Goal: Task Accomplishment & Management: Use online tool/utility

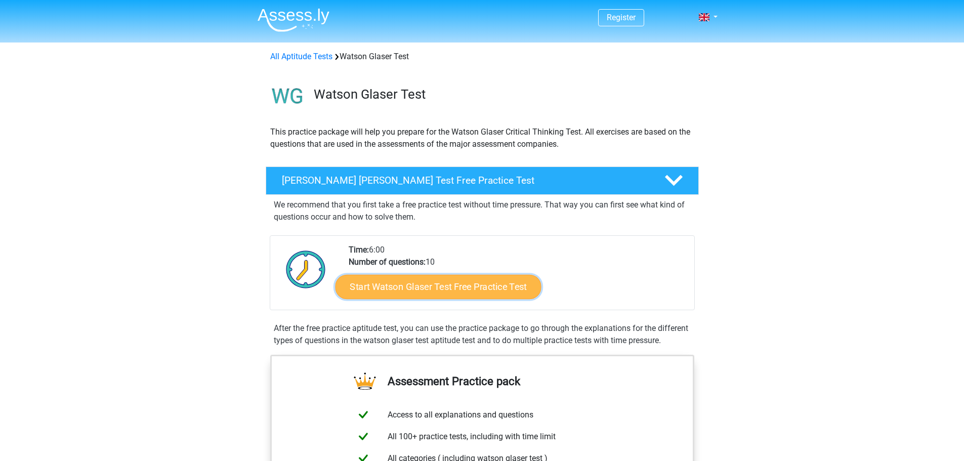
click at [379, 290] on link "Start Watson Glaser Test Free Practice Test" at bounding box center [438, 287] width 206 height 24
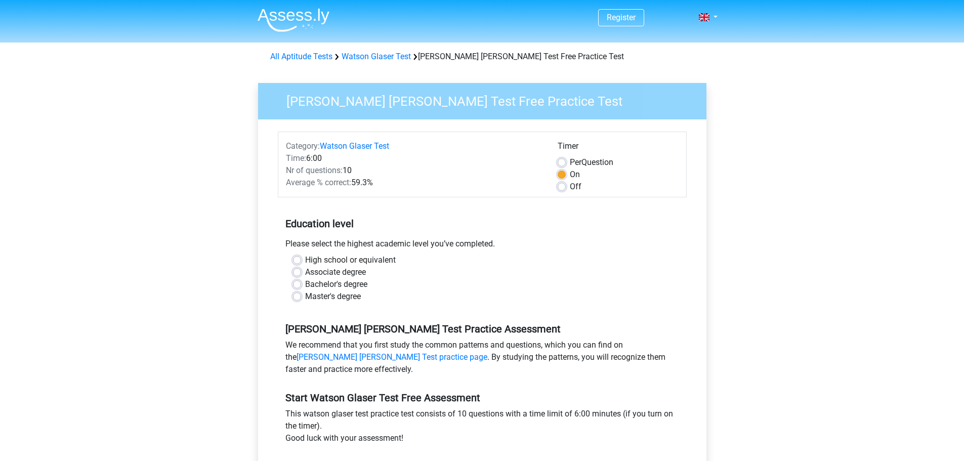
scroll to position [253, 0]
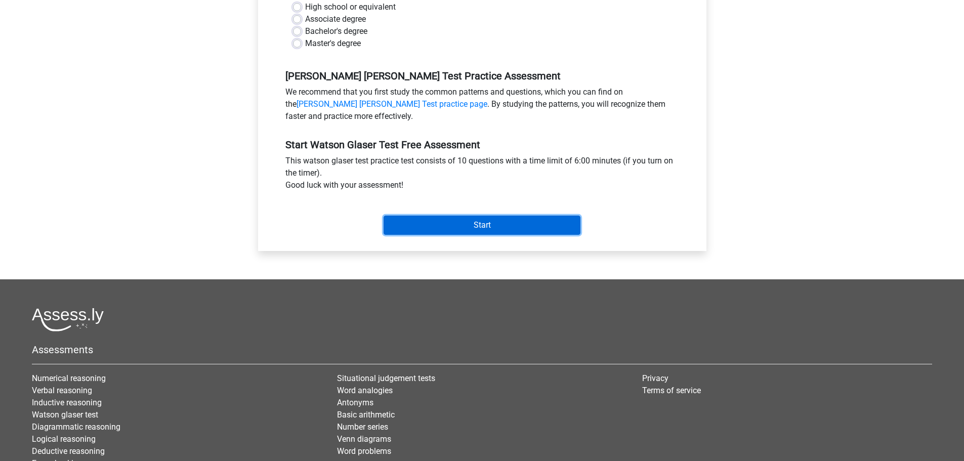
click at [448, 225] on input "Start" at bounding box center [482, 225] width 197 height 19
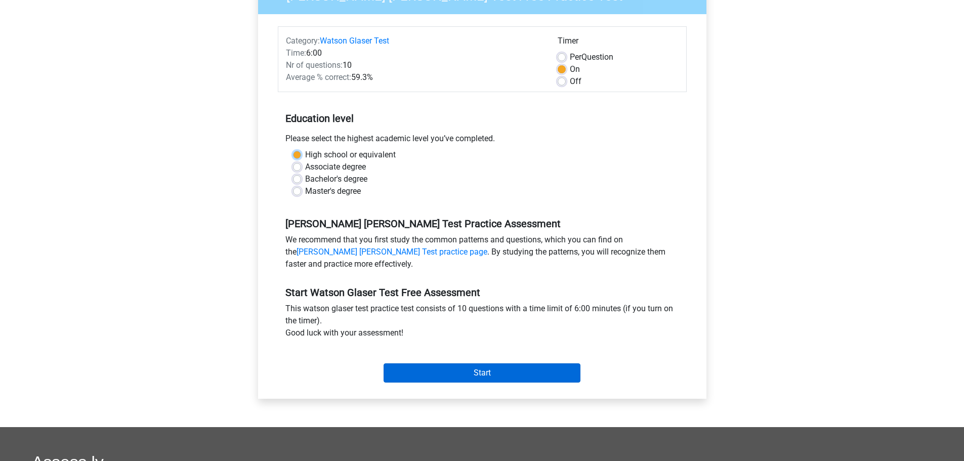
scroll to position [0, 0]
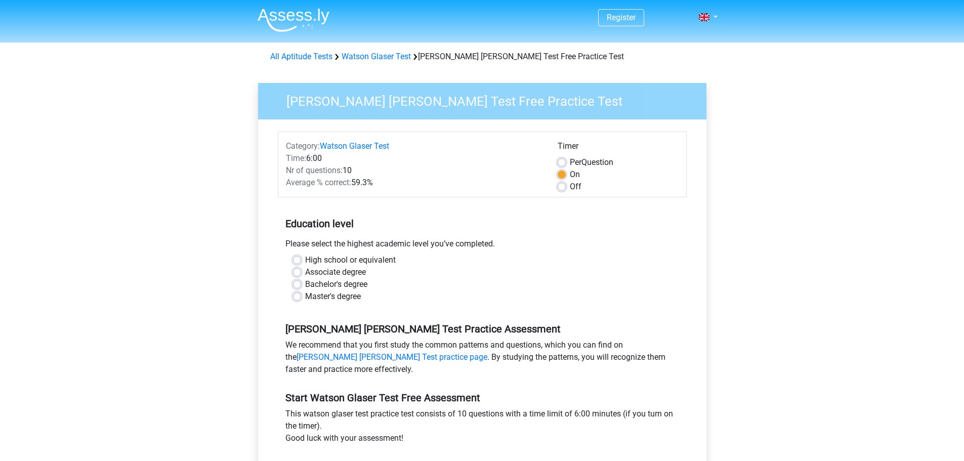
click at [353, 293] on label "Master's degree" at bounding box center [333, 296] width 56 height 12
click at [301, 293] on input "Master's degree" at bounding box center [297, 295] width 8 height 10
radio input "true"
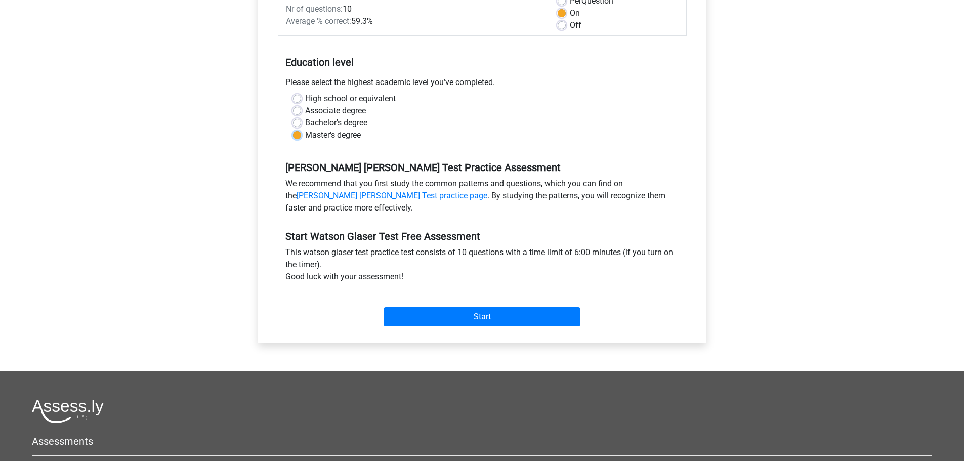
scroll to position [202, 0]
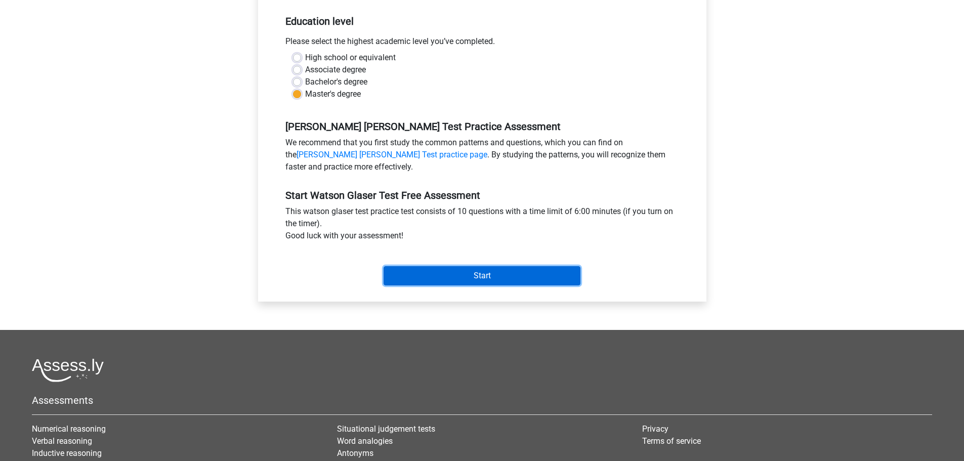
click at [483, 280] on input "Start" at bounding box center [482, 275] width 197 height 19
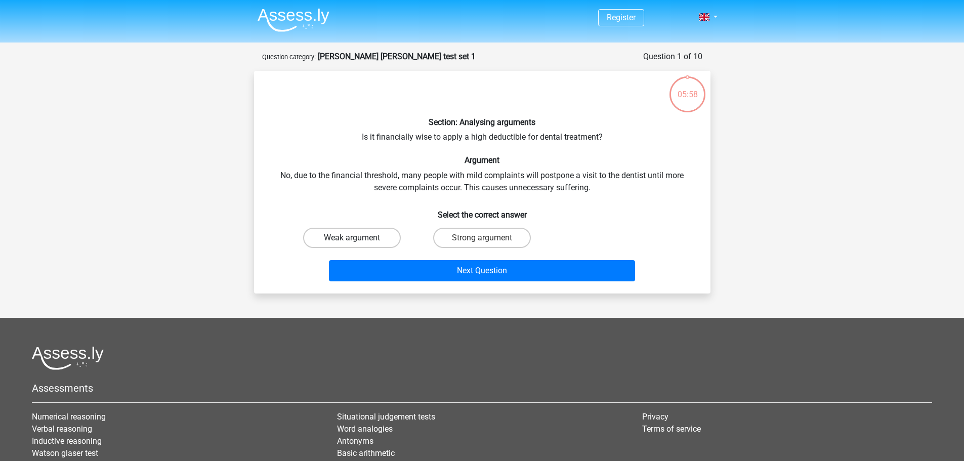
click at [370, 239] on label "Weak argument" at bounding box center [352, 238] width 98 height 20
click at [358, 239] on input "Weak argument" at bounding box center [355, 241] width 7 height 7
radio input "true"
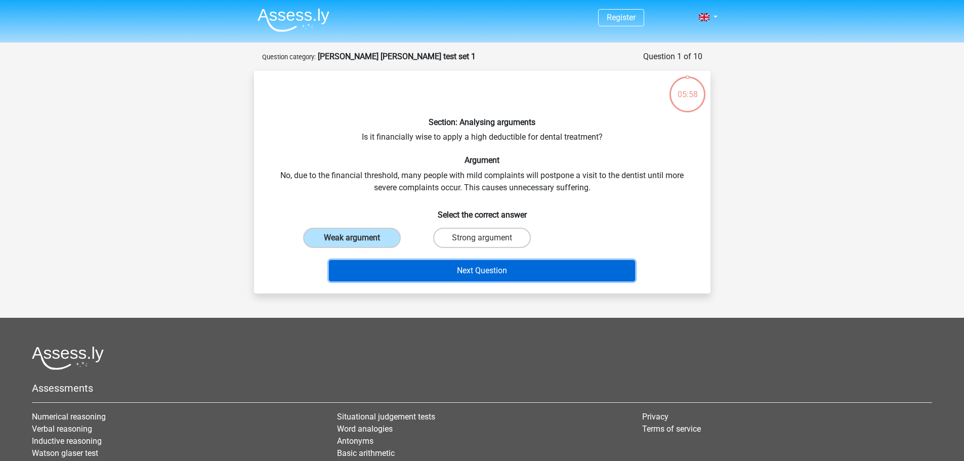
click at [405, 269] on button "Next Question" at bounding box center [482, 270] width 306 height 21
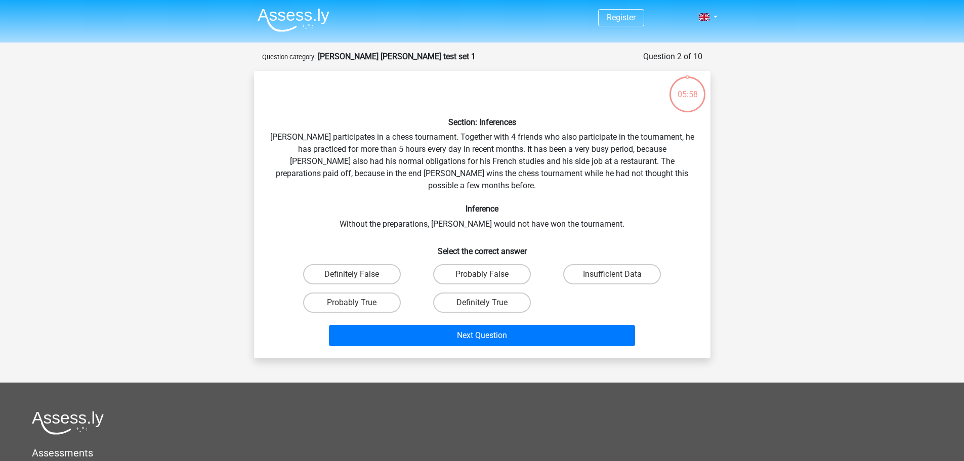
scroll to position [51, 0]
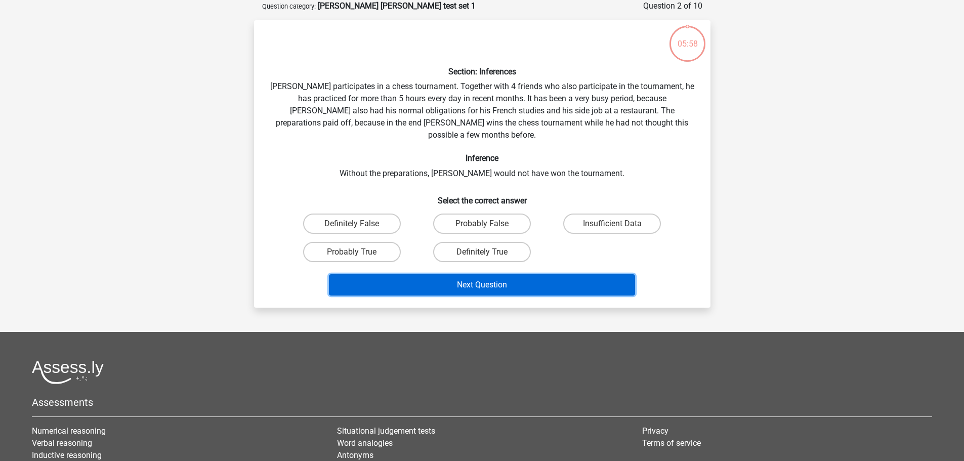
click at [405, 274] on button "Next Question" at bounding box center [482, 284] width 306 height 21
